Goal: Information Seeking & Learning: Find specific fact

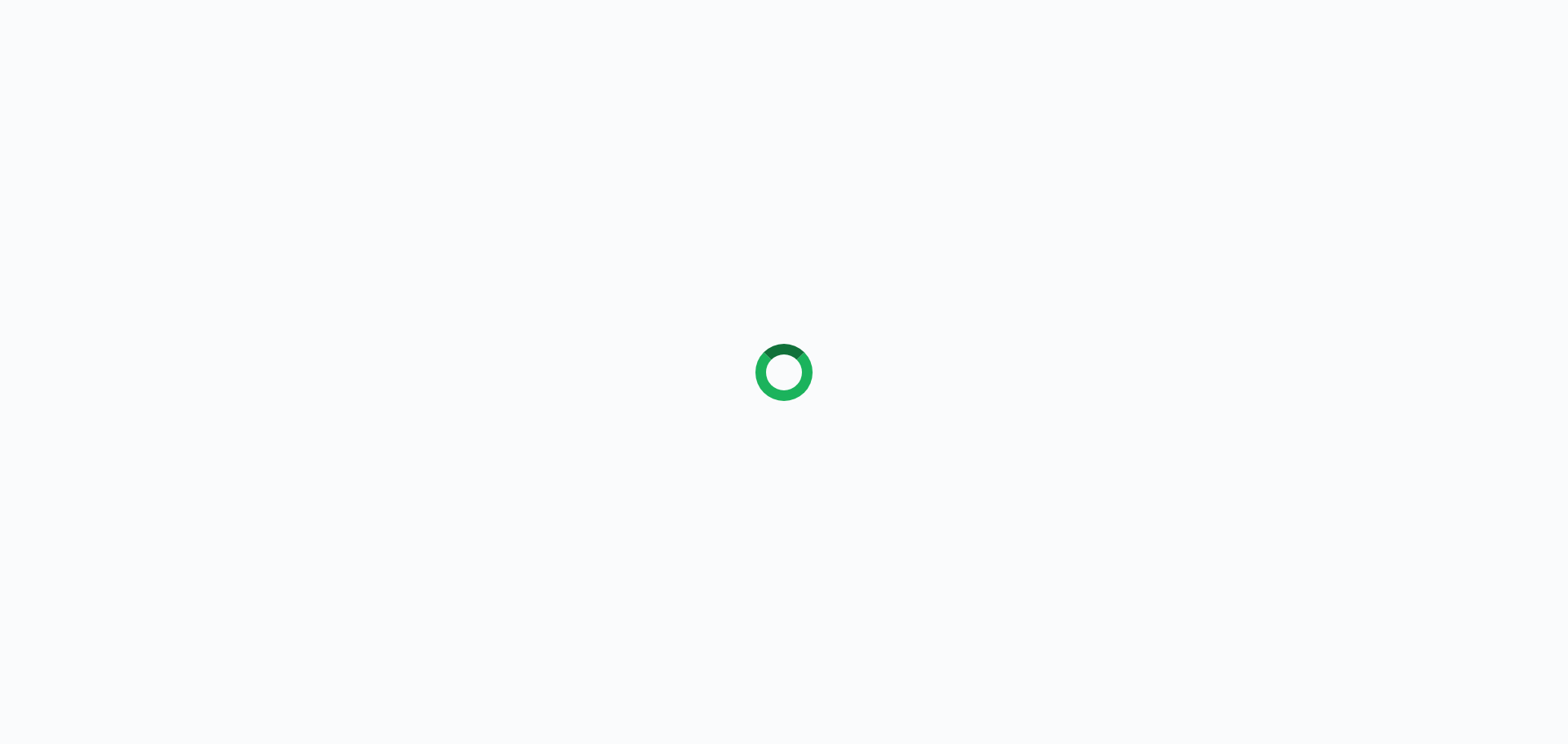
click at [119, 223] on div at bounding box center [784, 372] width 1568 height 744
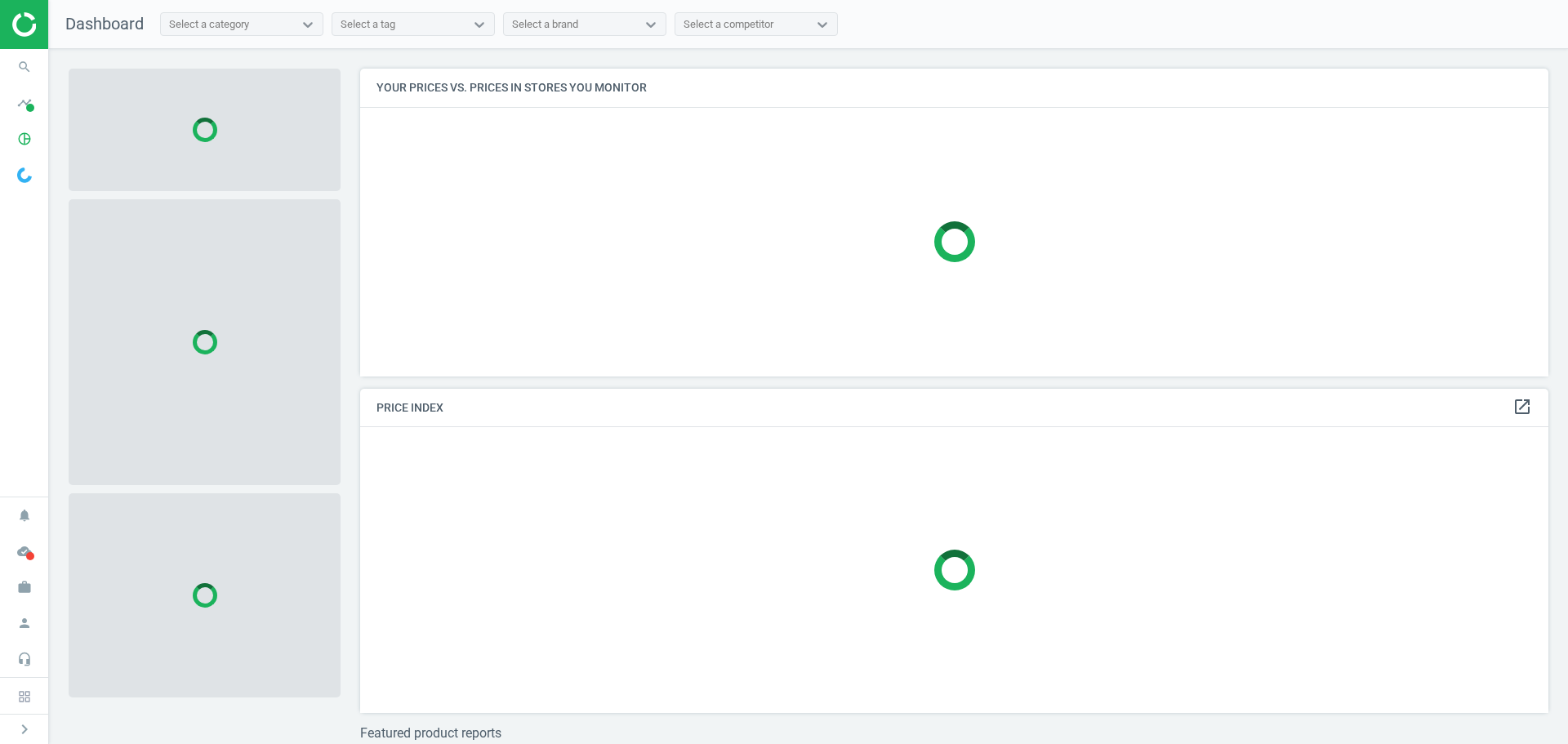
scroll to position [332, 1201]
click at [21, 69] on icon "search" at bounding box center [24, 66] width 31 height 31
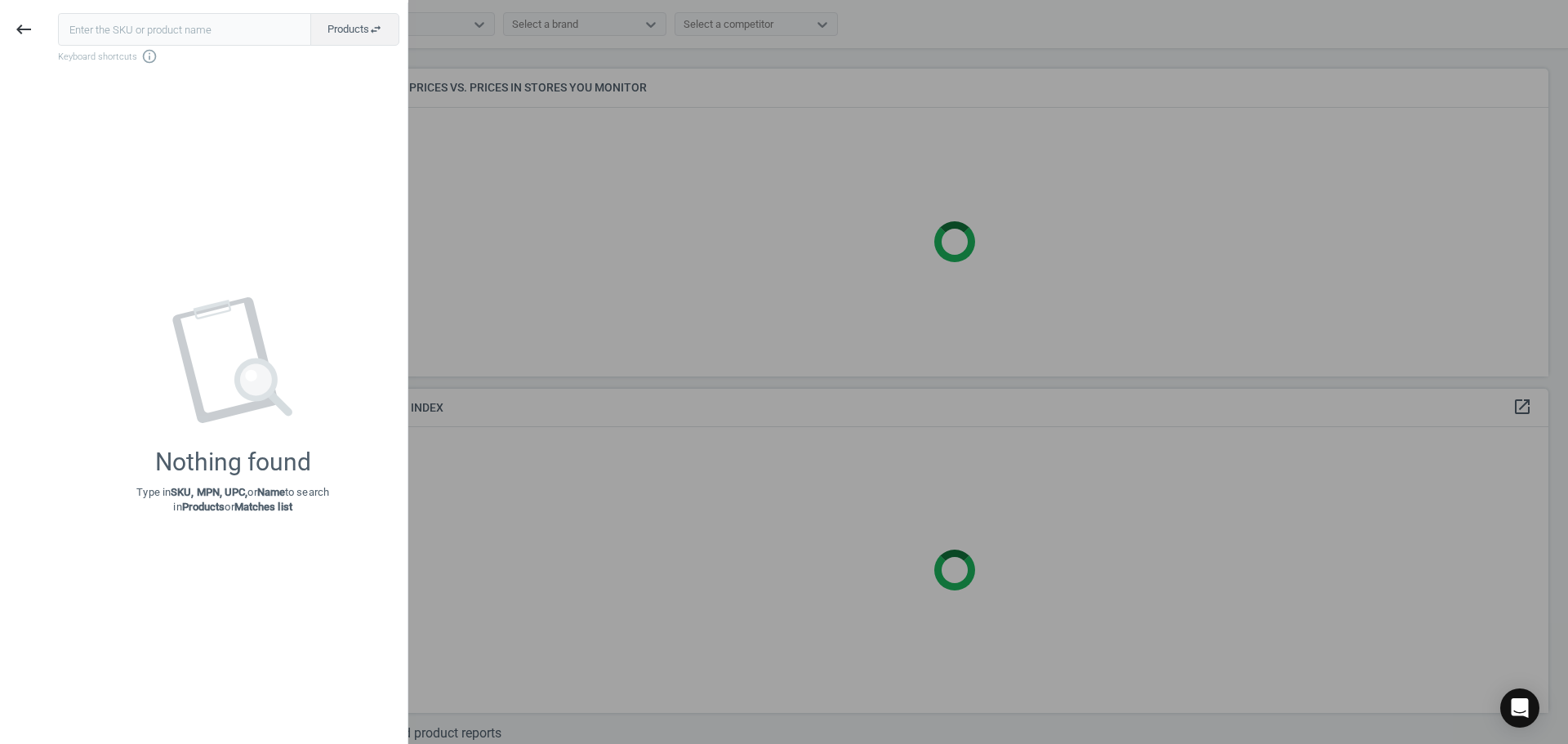
click at [118, 31] on input "text" at bounding box center [184, 29] width 253 height 33
type input "3521944"
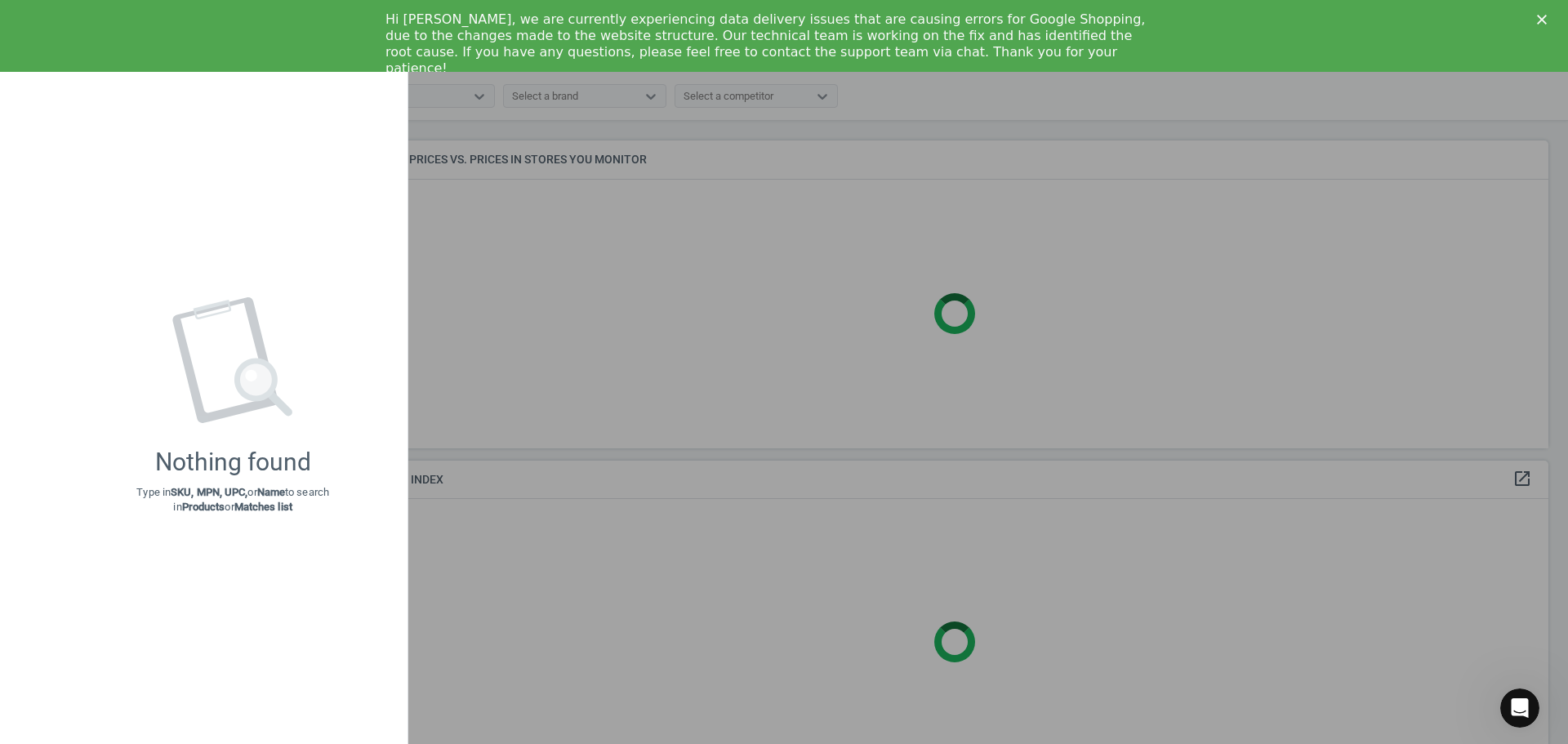
scroll to position [0, 0]
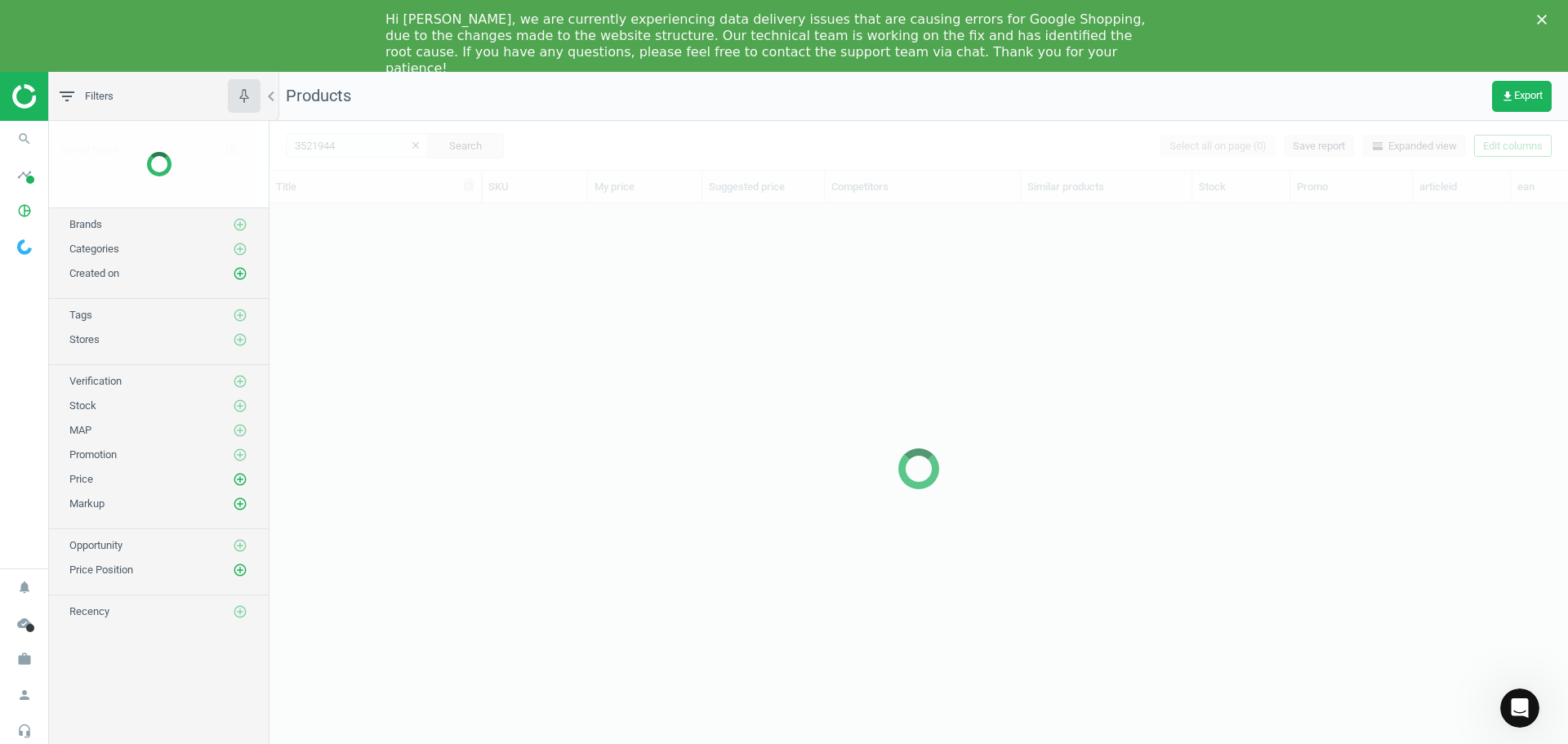
scroll to position [557, 1286]
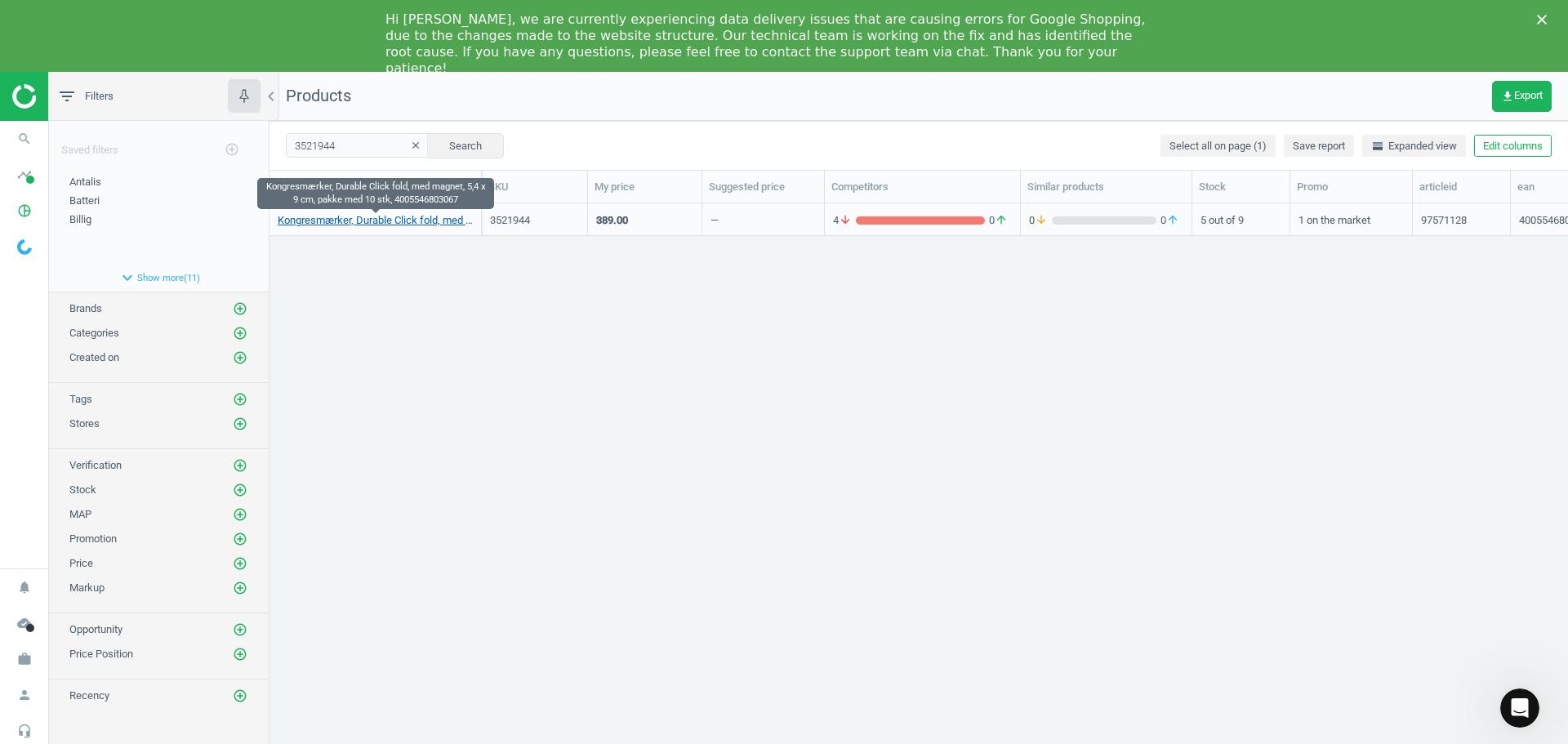
click at [398, 221] on link "Kongresmærker, Durable Click fold, med magnet, 5,4 x 9 cm, pakke med 10 stk, 40…" at bounding box center [375, 221] width 195 height 15
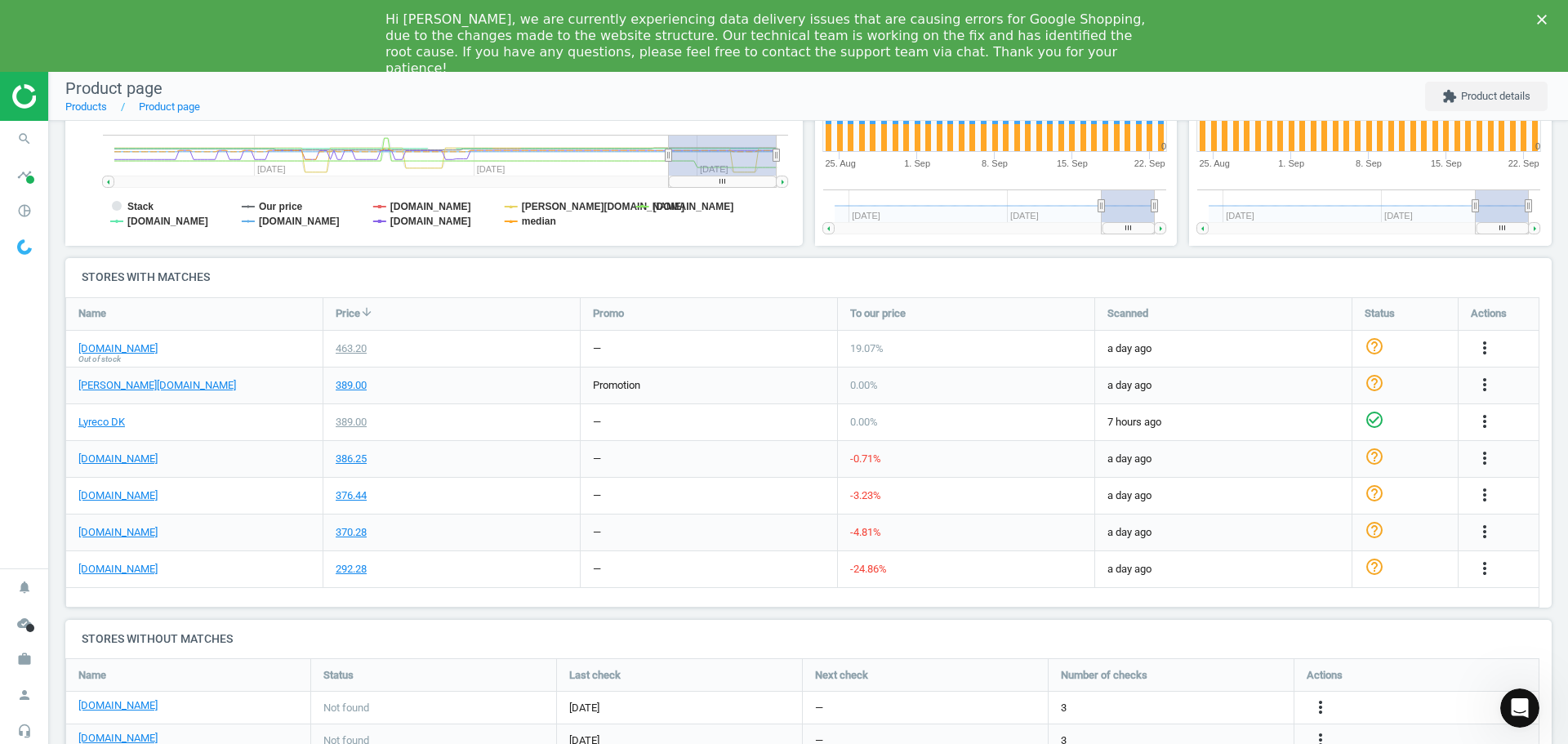
scroll to position [437, 0]
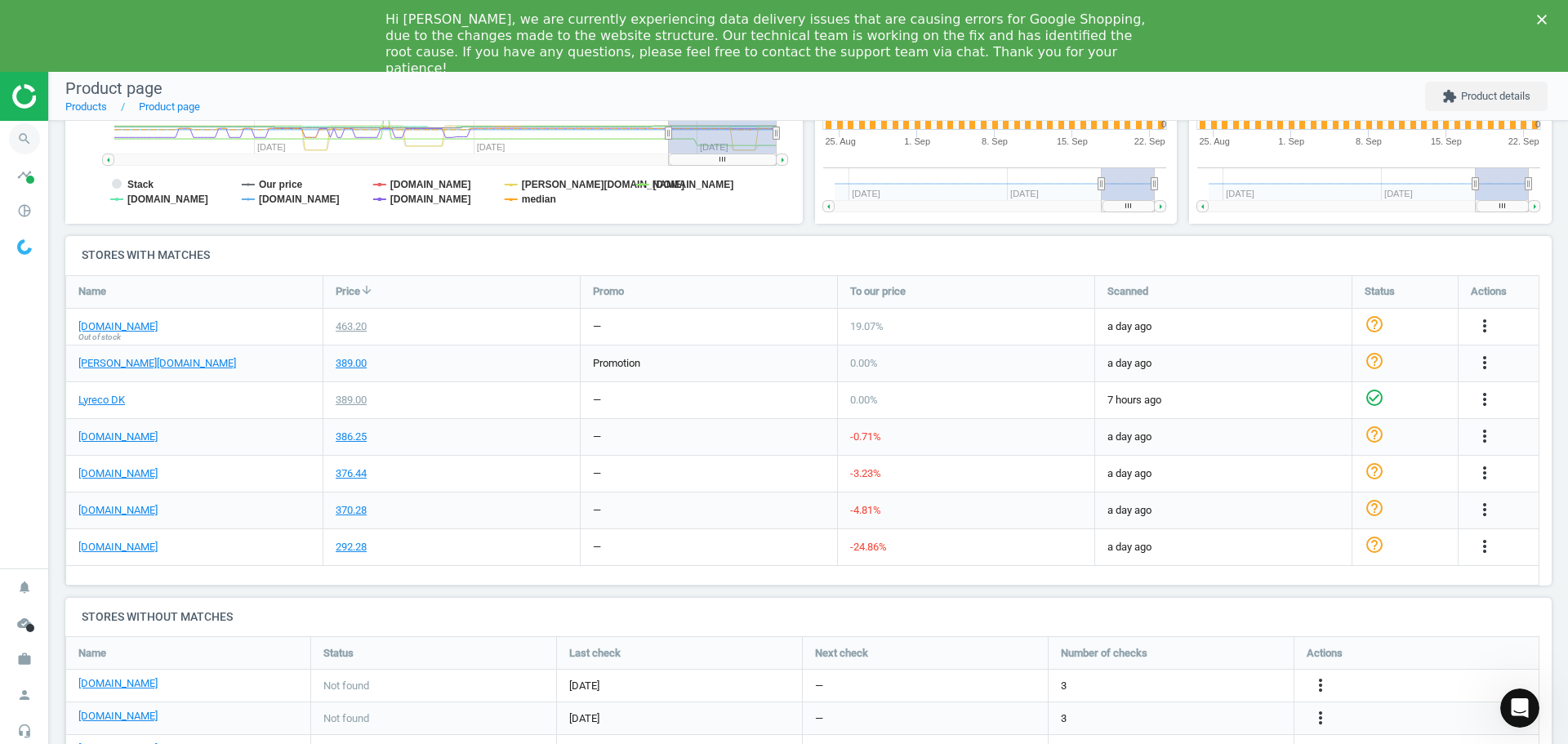
click at [42, 140] on span "search" at bounding box center [24, 138] width 49 height 36
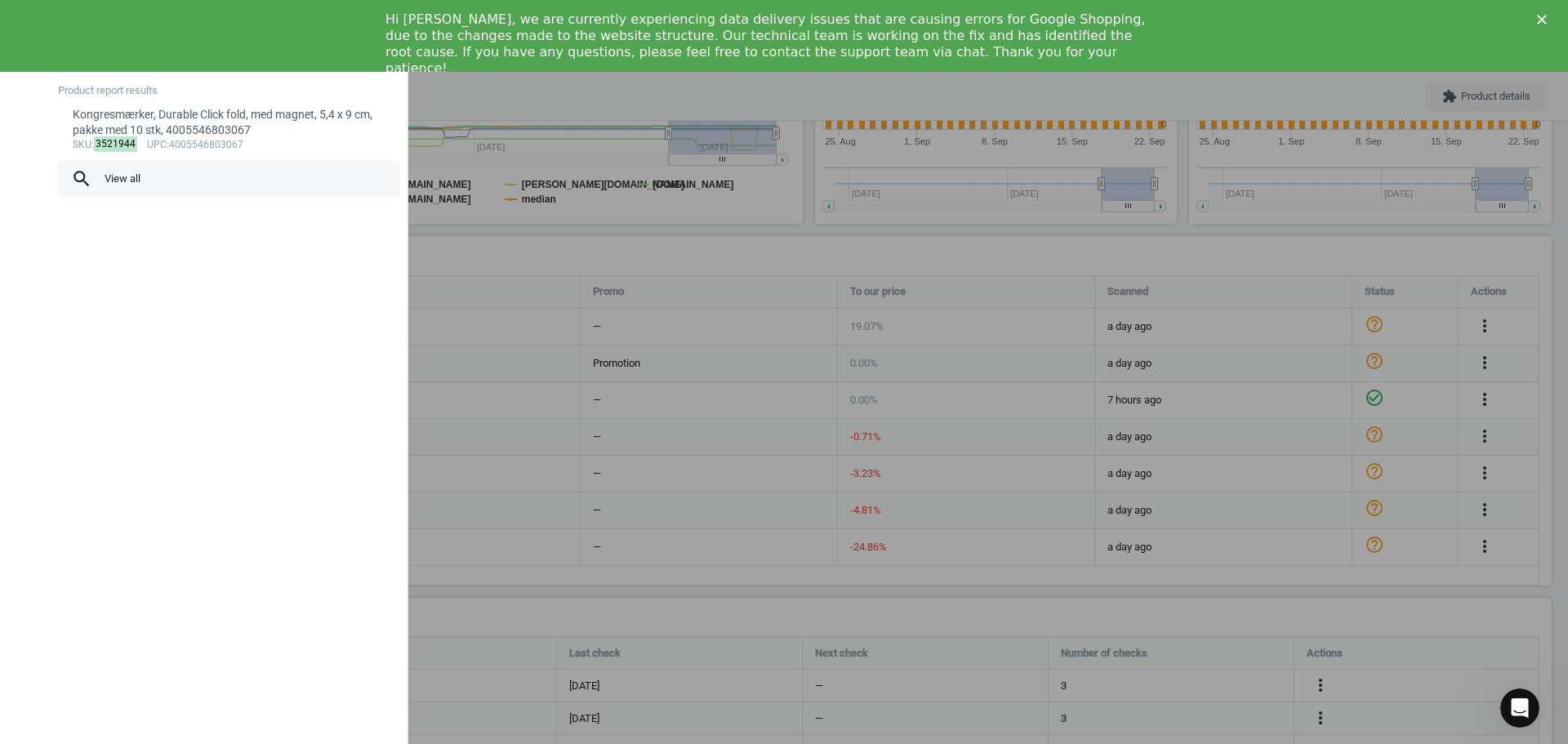
click at [150, 175] on span "search View all" at bounding box center [228, 179] width 315 height 21
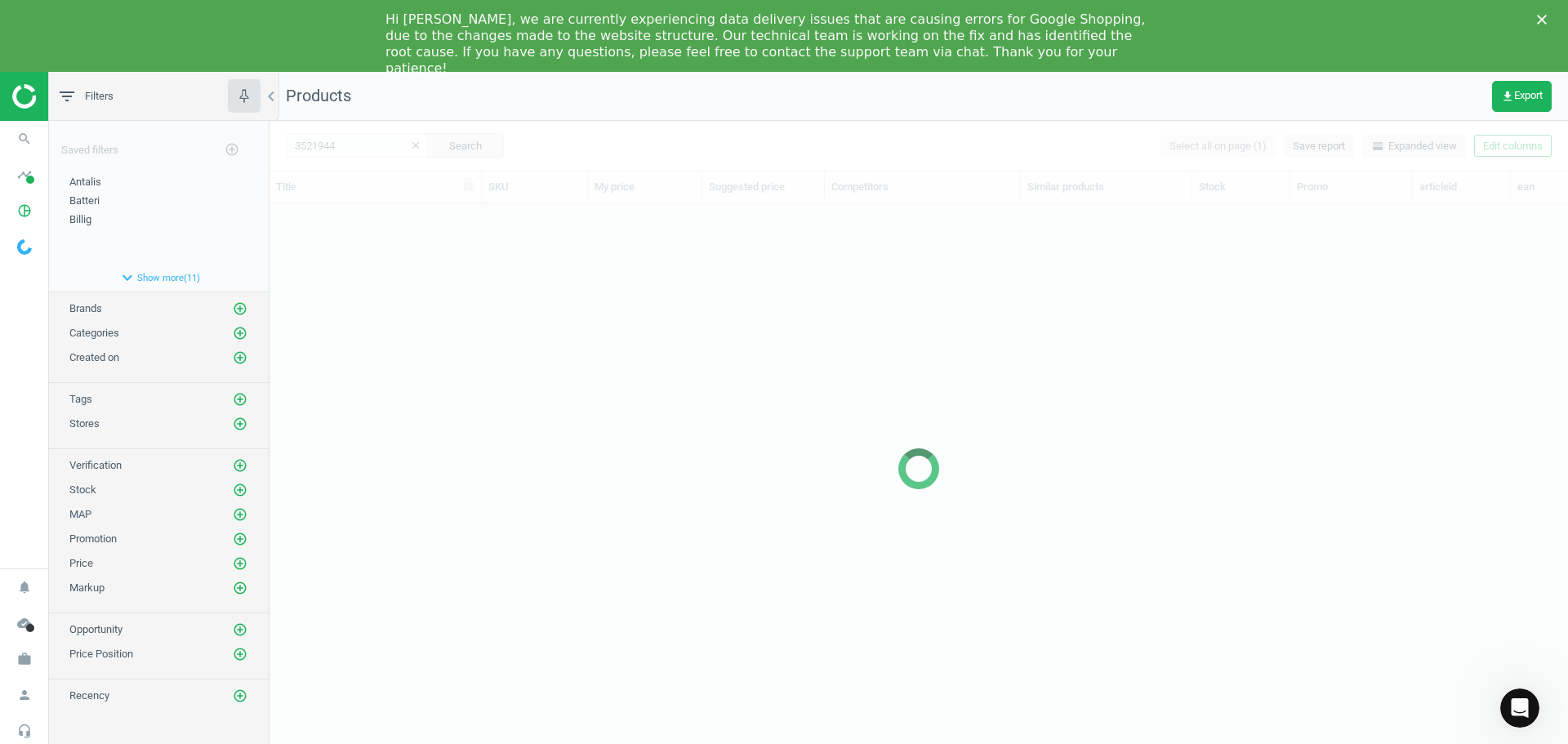
scroll to position [557, 1286]
click at [11, 142] on icon "search" at bounding box center [24, 138] width 31 height 31
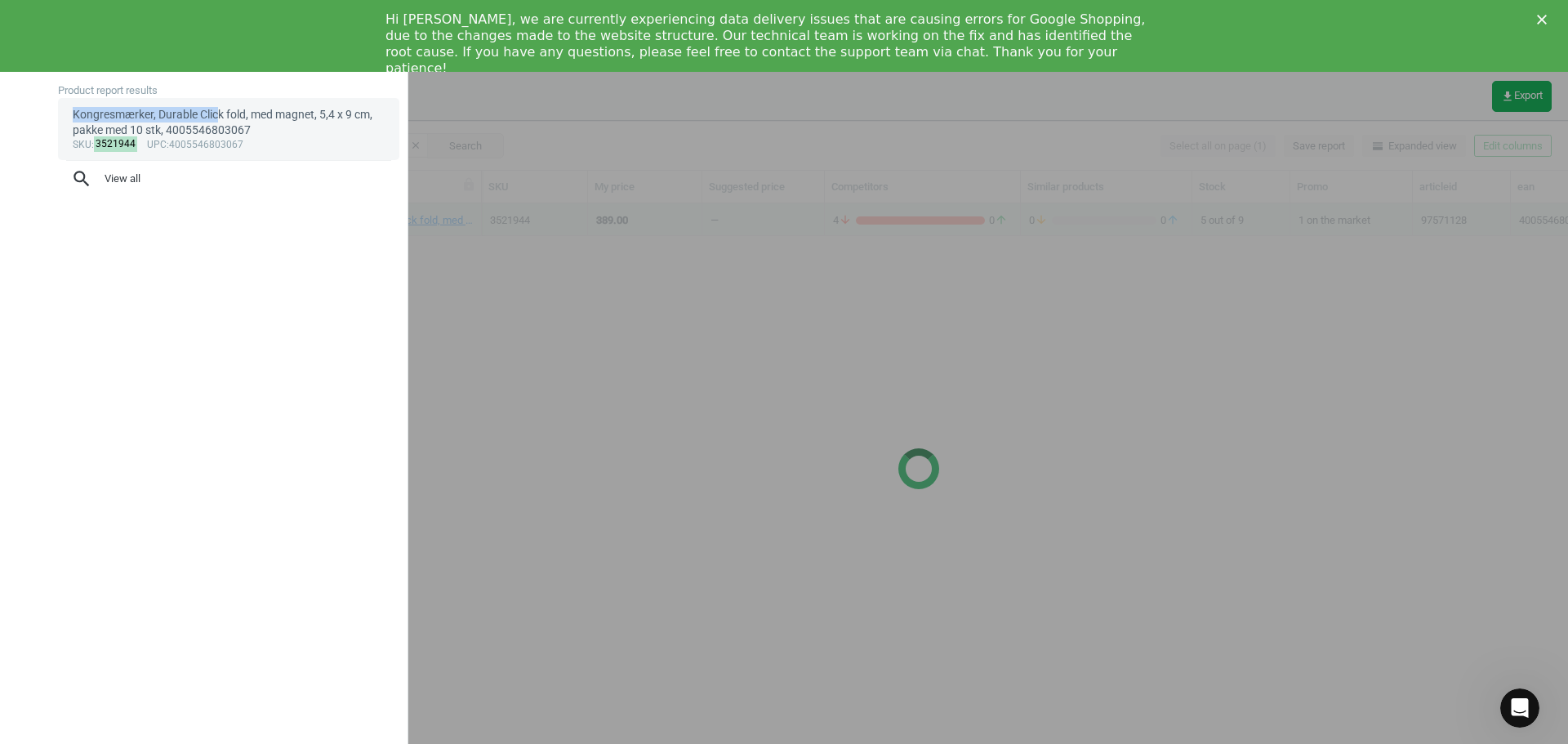
drag, startPoint x: 71, startPoint y: 114, endPoint x: 220, endPoint y: 117, distance: 149.0
click at [220, 117] on link "Kongresmærker, Durable Click fold, med magnet, 5,4 x 9 cm, pakke med 10 stk, 40…" at bounding box center [228, 129] width 341 height 62
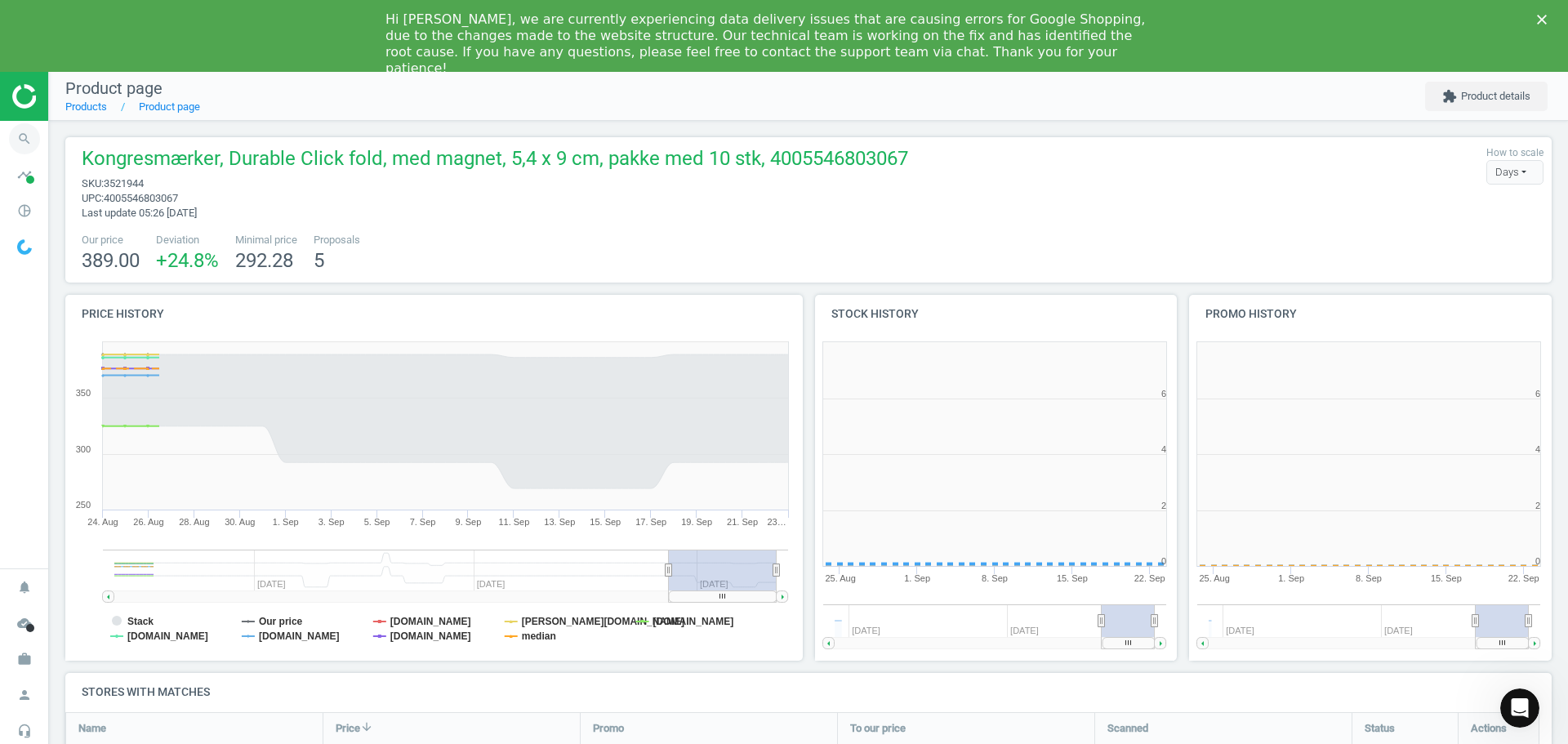
scroll to position [352, 384]
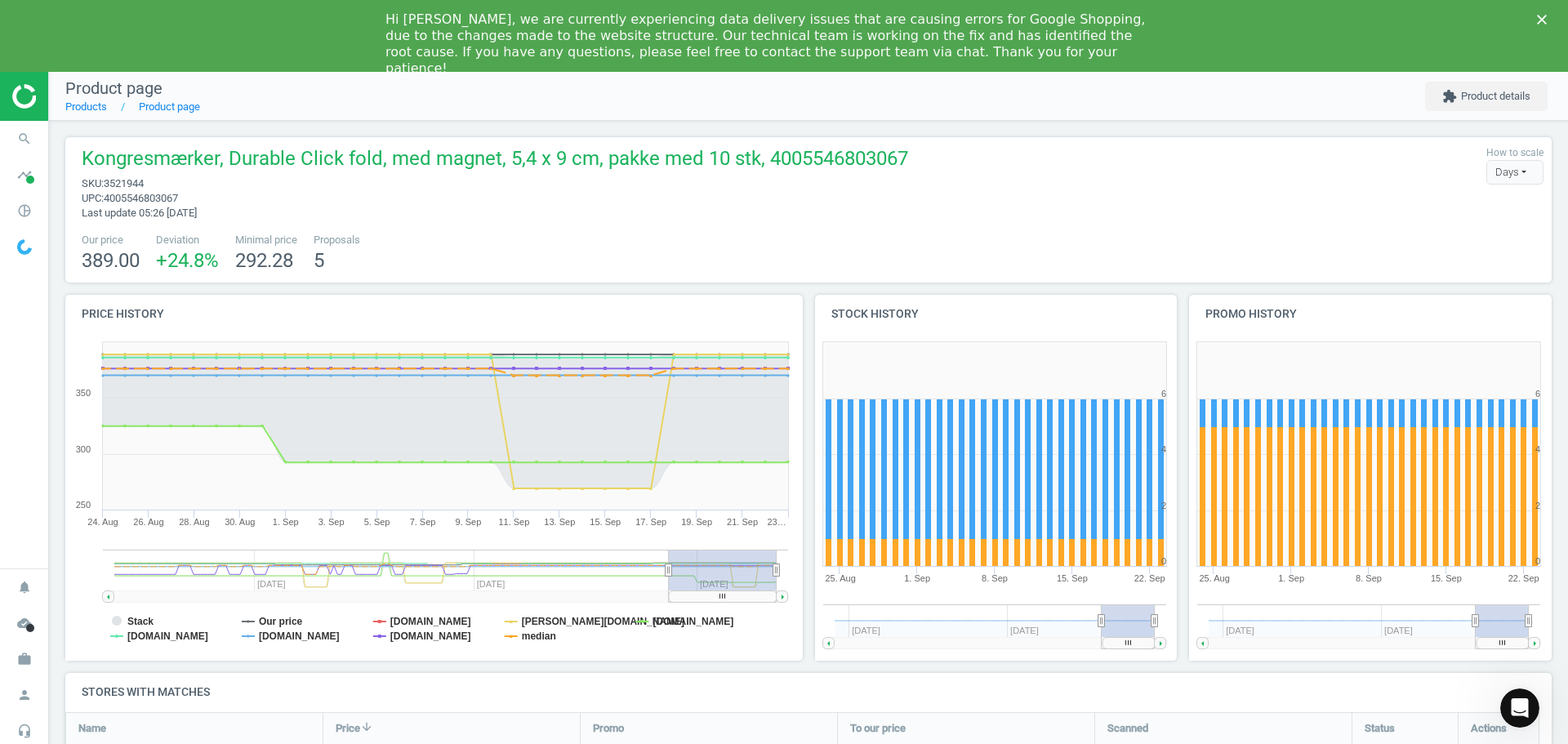
click at [26, 97] on img at bounding box center [70, 97] width 116 height 25
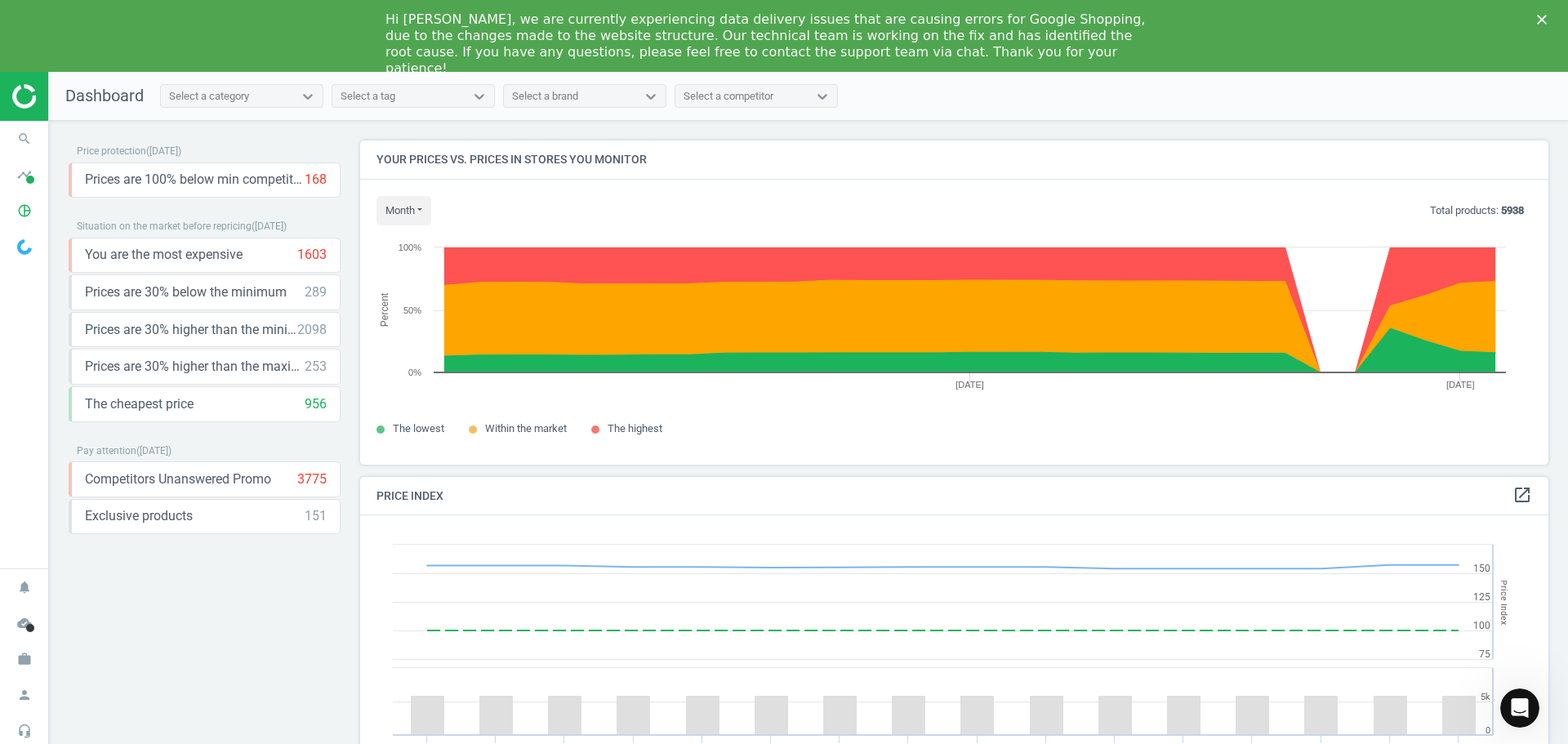
scroll to position [349, 1201]
